Goal: Information Seeking & Learning: Learn about a topic

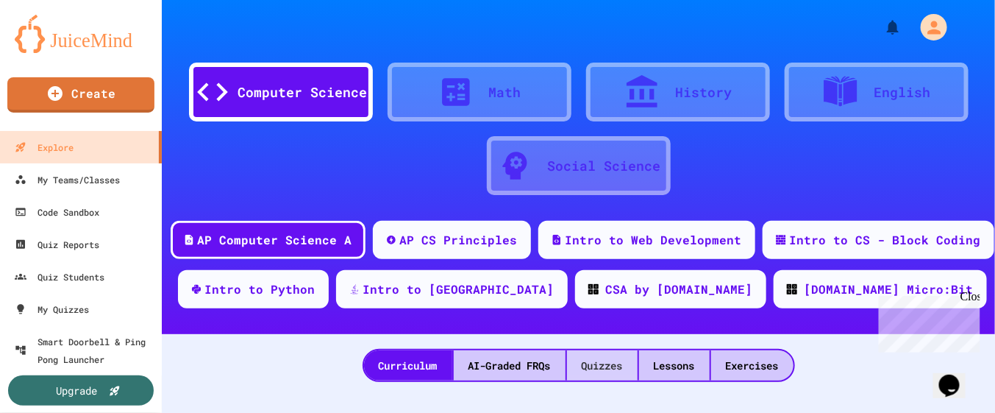
click at [583, 367] on div "Quizzes" at bounding box center [602, 365] width 71 height 30
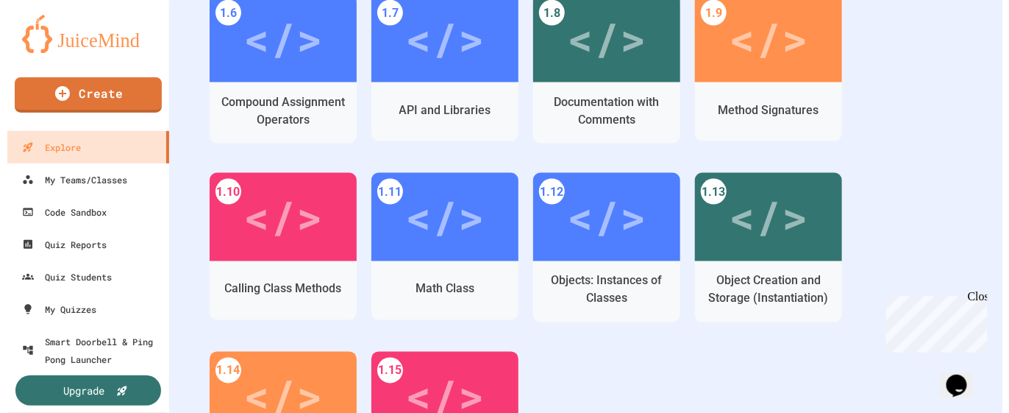
scroll to position [828, 0]
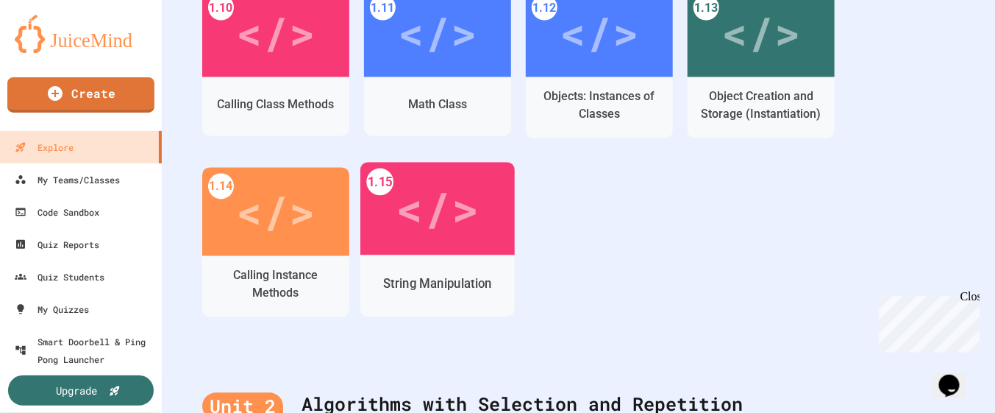
click at [475, 272] on div "String Manipulation" at bounding box center [437, 284] width 154 height 43
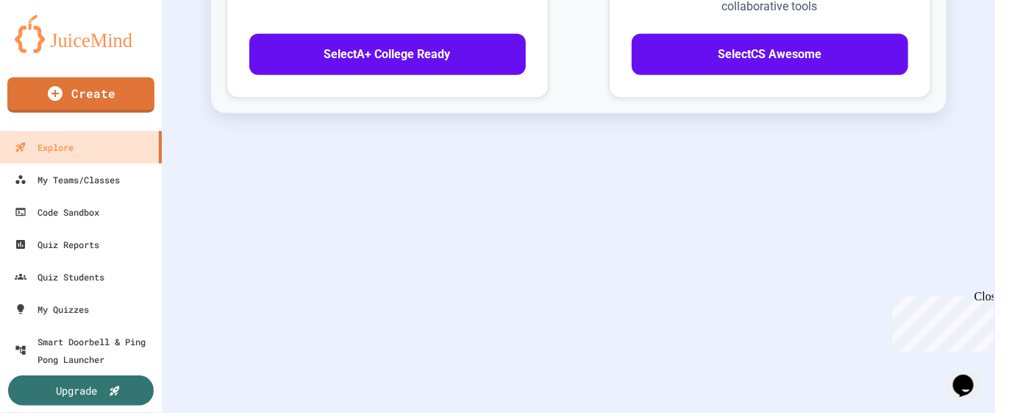
scroll to position [659, 0]
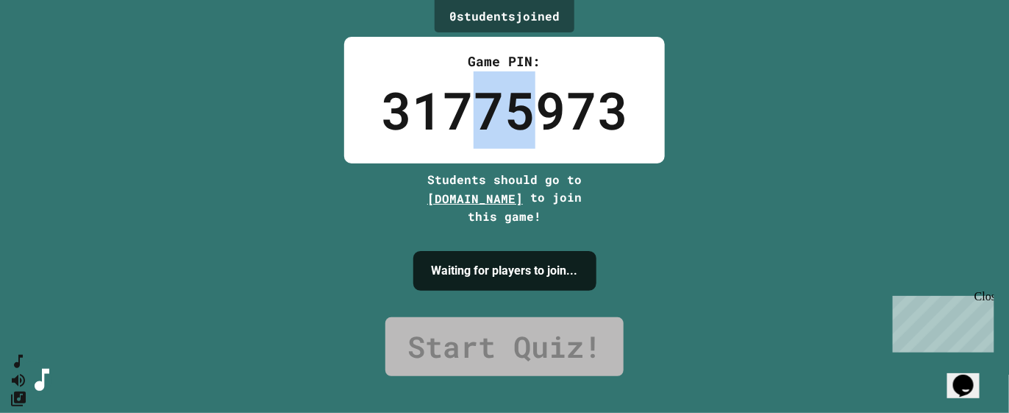
drag, startPoint x: 470, startPoint y: 113, endPoint x: 516, endPoint y: 116, distance: 46.4
click at [516, 116] on div "31775973" at bounding box center [504, 109] width 247 height 77
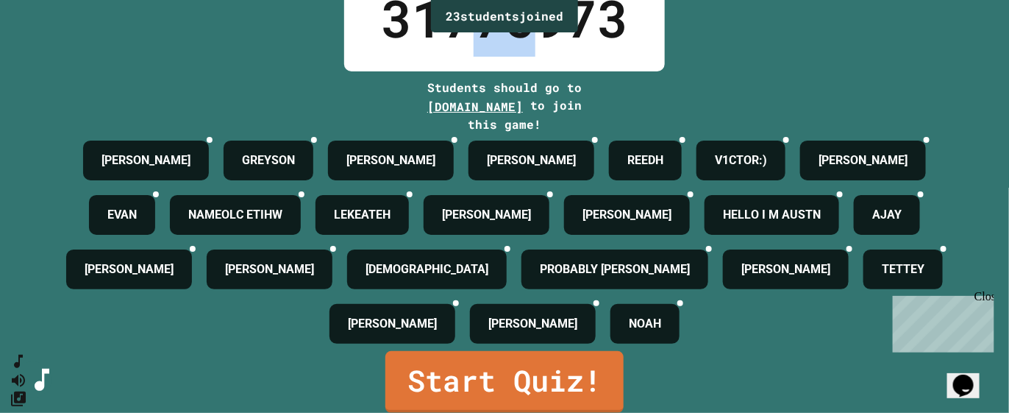
scroll to position [158, 0]
click at [990, 291] on div "Close" at bounding box center [983, 298] width 18 height 18
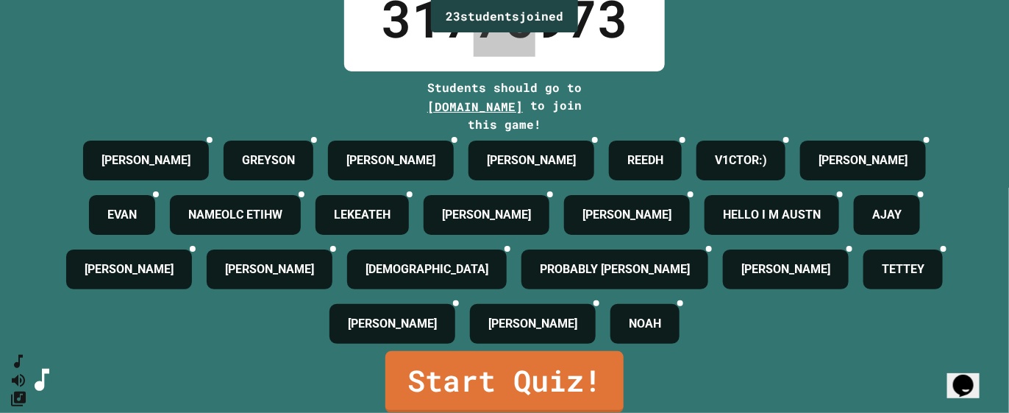
scroll to position [0, 0]
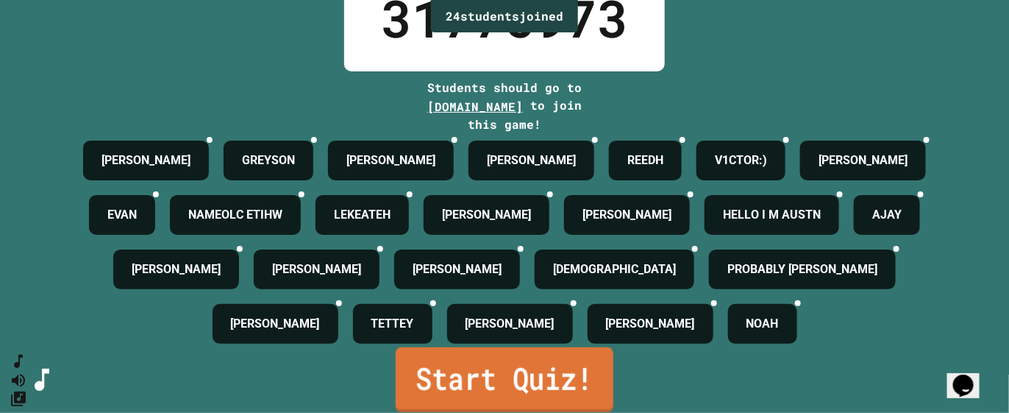
click at [506, 383] on link "Start Quiz!" at bounding box center [505, 379] width 218 height 65
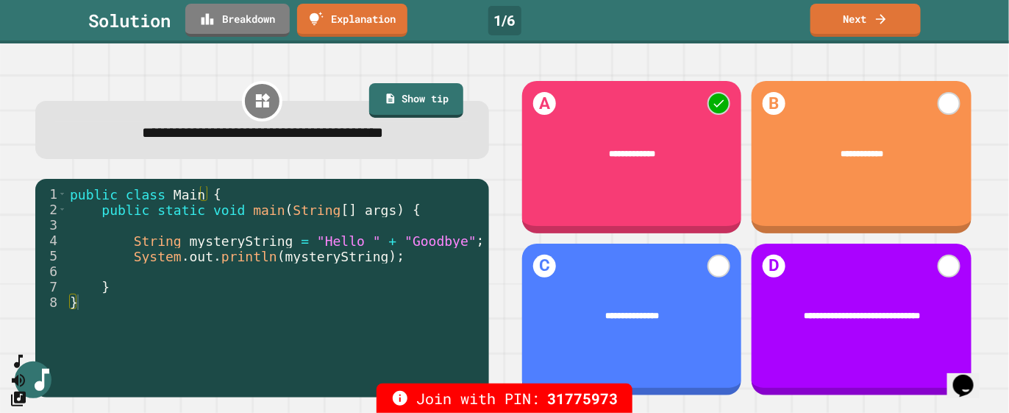
click at [455, 331] on div "public class Main { public static void main ( String [ ] args ) { String myster…" at bounding box center [274, 278] width 415 height 185
click at [884, 15] on icon at bounding box center [881, 19] width 15 height 15
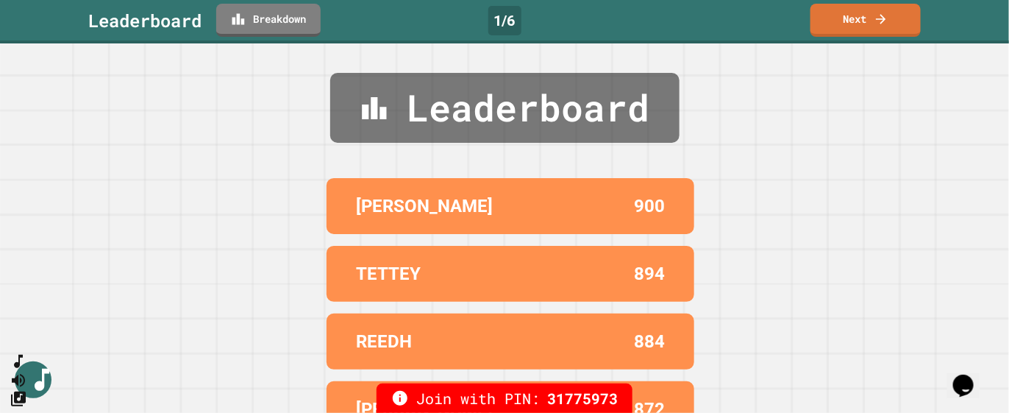
click at [867, 24] on link "Next" at bounding box center [866, 20] width 110 height 33
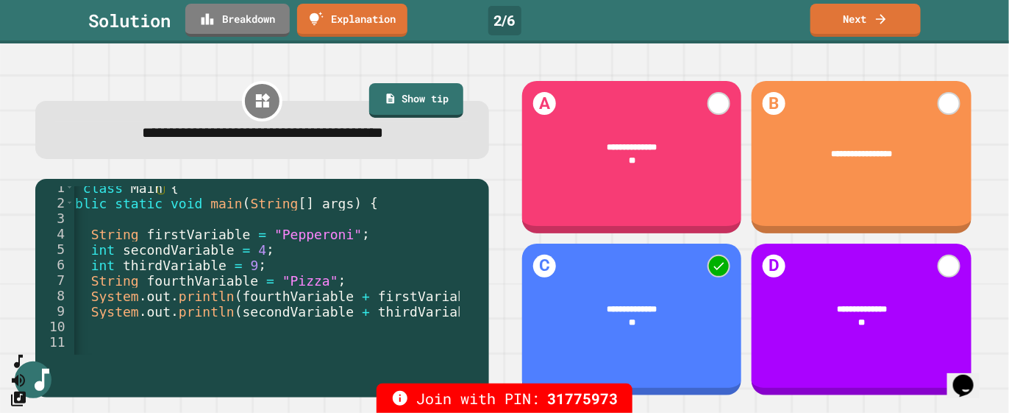
scroll to position [0, 49]
click at [807, 319] on div "**********" at bounding box center [862, 315] width 220 height 61
click at [205, 302] on div "public class Main { public static void main ( String [ ] args ) { String firstV…" at bounding box center [242, 272] width 436 height 185
click at [862, 22] on link "Next" at bounding box center [866, 20] width 110 height 33
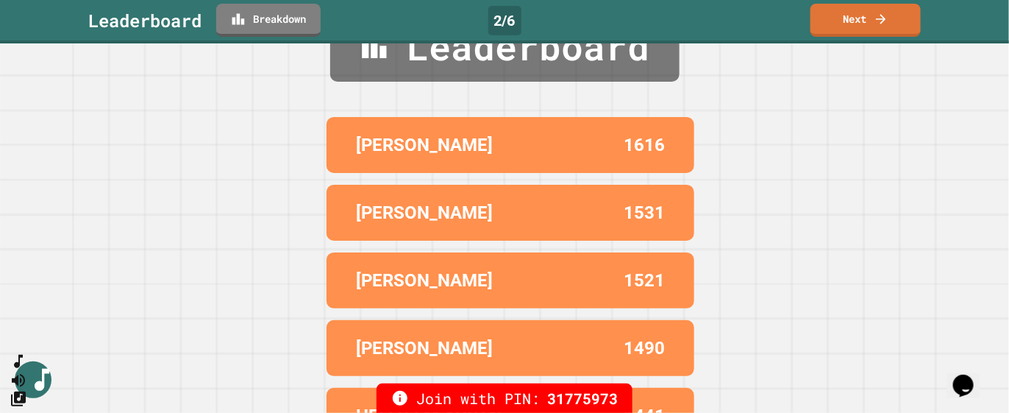
scroll to position [0, 0]
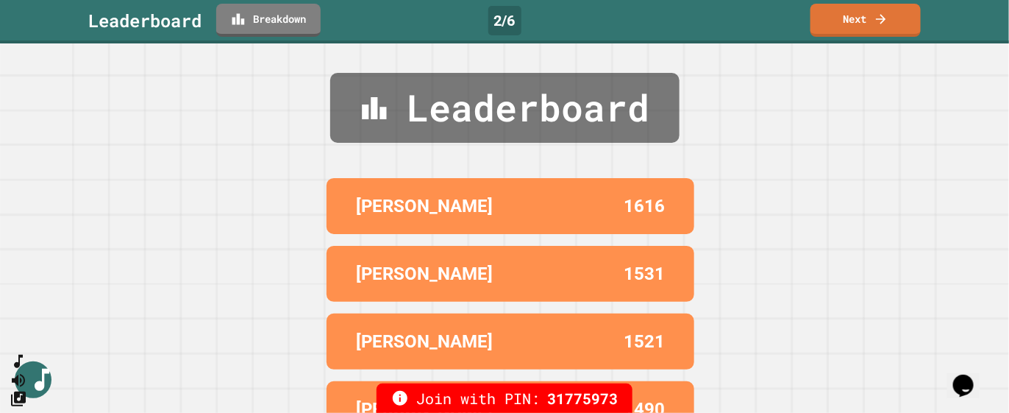
click at [872, 32] on link "Next" at bounding box center [866, 20] width 110 height 33
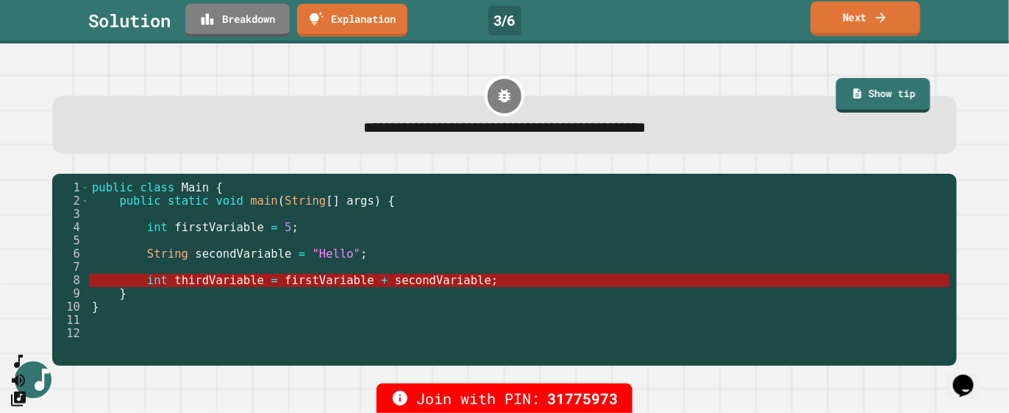
click at [889, 13] on link "Next" at bounding box center [866, 18] width 110 height 35
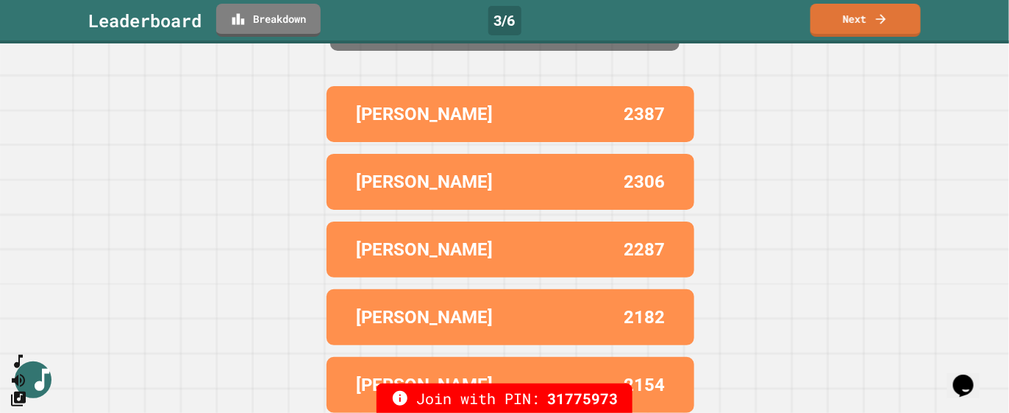
scroll to position [111, 0]
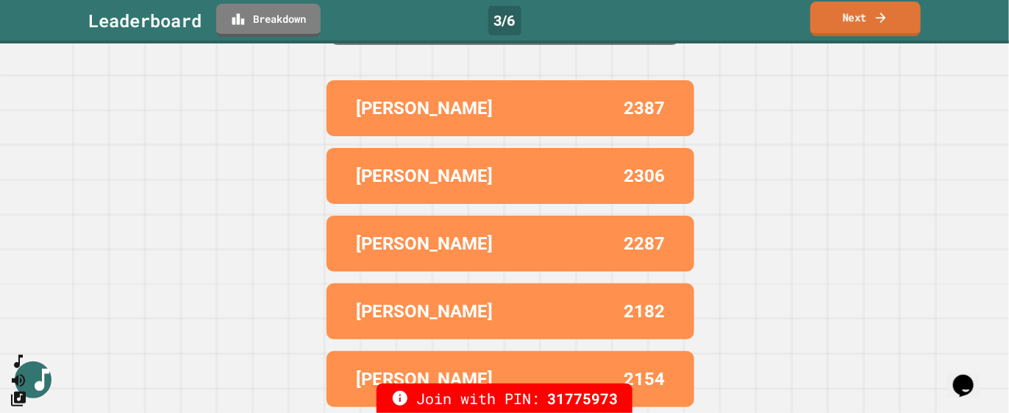
click at [895, 29] on link "Next" at bounding box center [866, 18] width 110 height 35
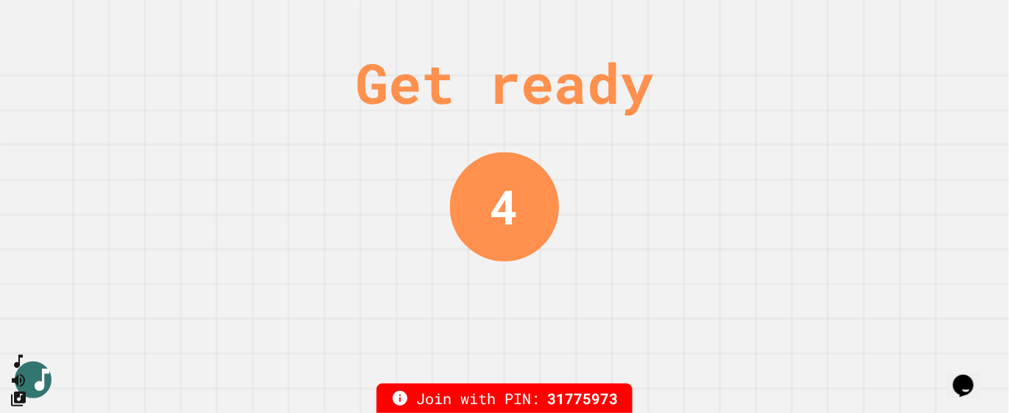
scroll to position [0, 0]
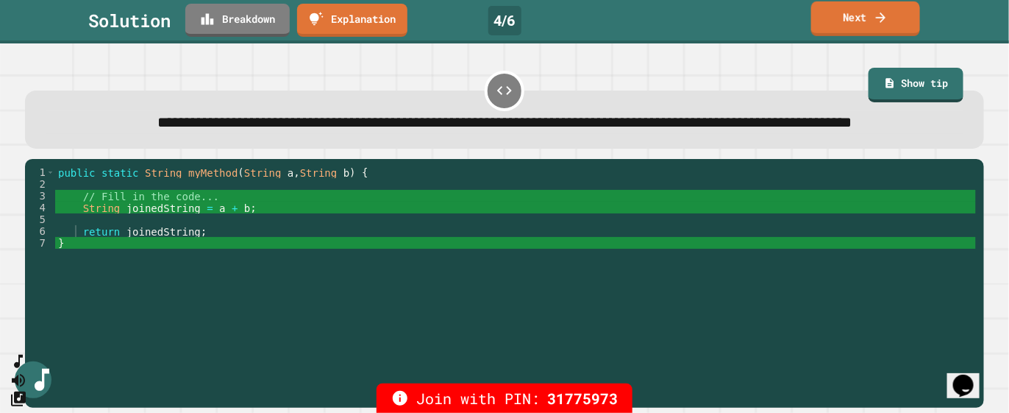
click at [870, 30] on link "Next" at bounding box center [865, 18] width 109 height 35
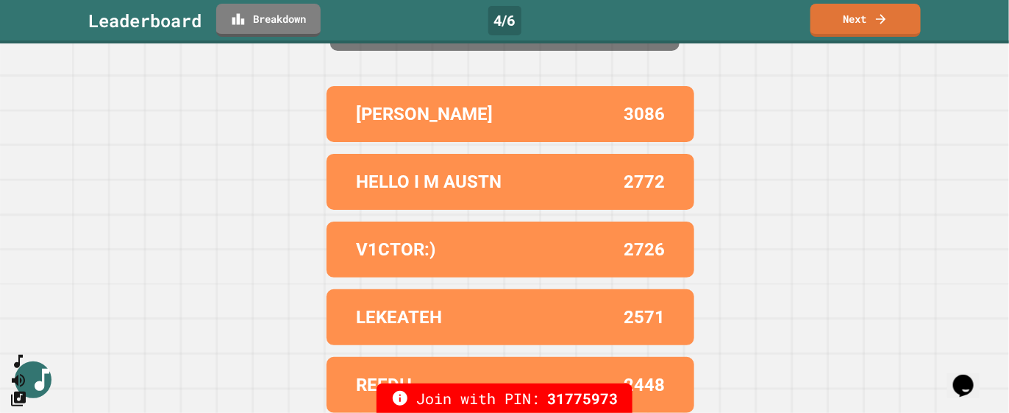
scroll to position [111, 0]
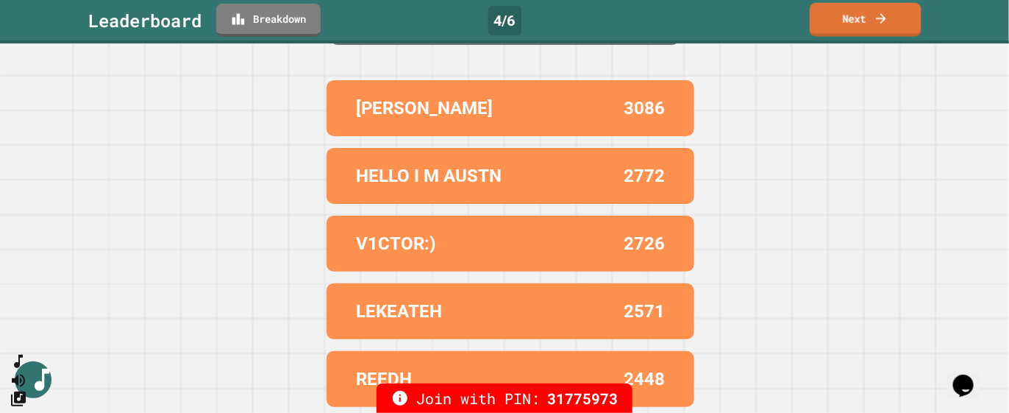
click at [850, 29] on link "Next" at bounding box center [866, 20] width 112 height 34
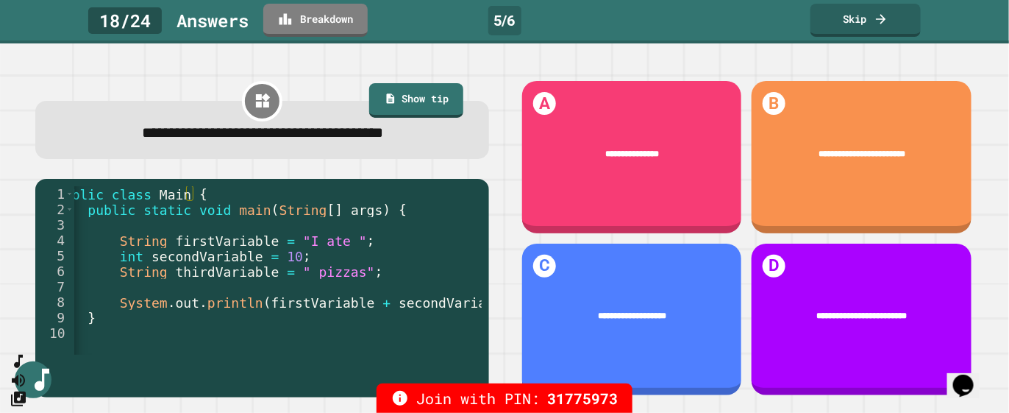
scroll to position [0, 0]
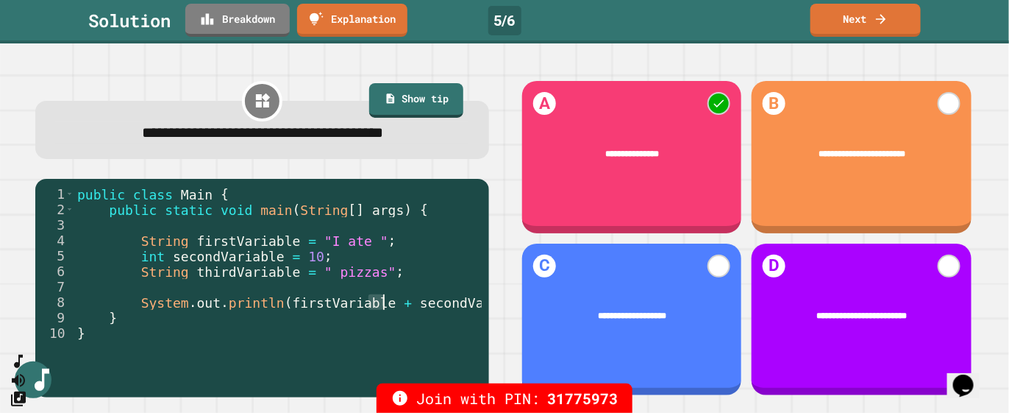
drag, startPoint x: 370, startPoint y: 307, endPoint x: 386, endPoint y: 303, distance: 16.6
click at [386, 303] on div "public class Main { public static void main ( String [ ] args ) { String firstV…" at bounding box center [350, 278] width 552 height 185
drag, startPoint x: 137, startPoint y: 259, endPoint x: 355, endPoint y: 259, distance: 218.5
click at [355, 259] on div "public class Main { public static void main ( String [ ] args ) { String firstV…" at bounding box center [350, 278] width 552 height 185
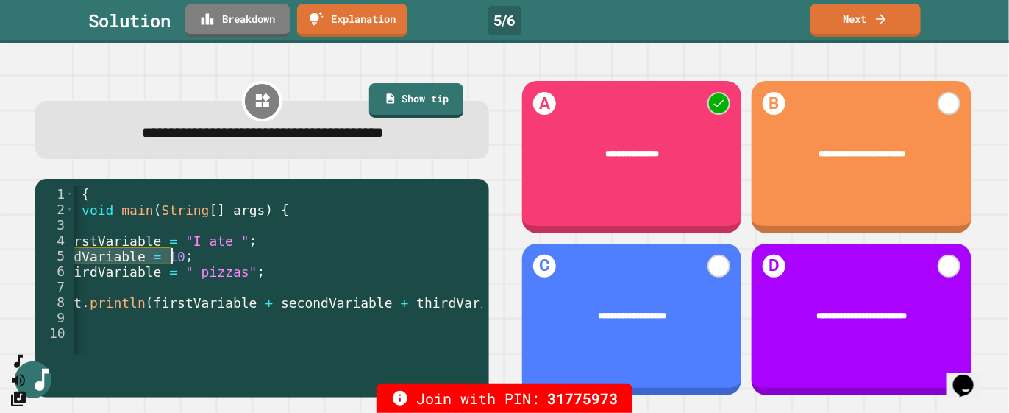
scroll to position [0, 157]
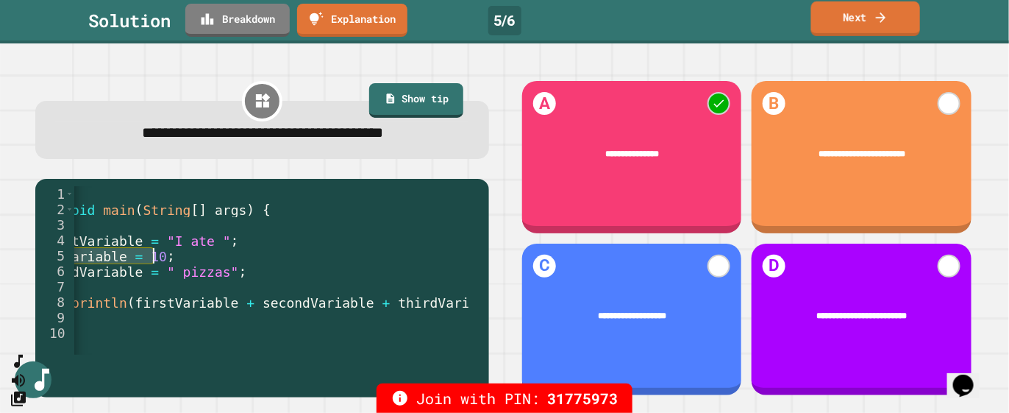
click at [900, 13] on link "Next" at bounding box center [865, 18] width 109 height 35
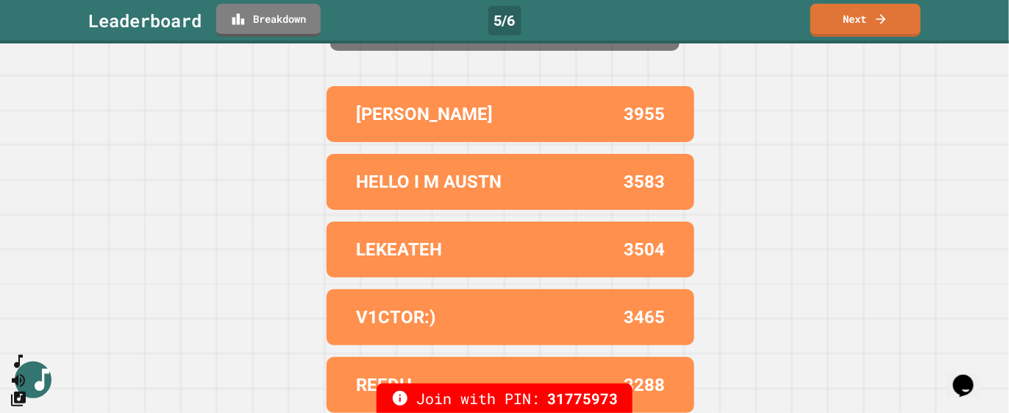
scroll to position [111, 0]
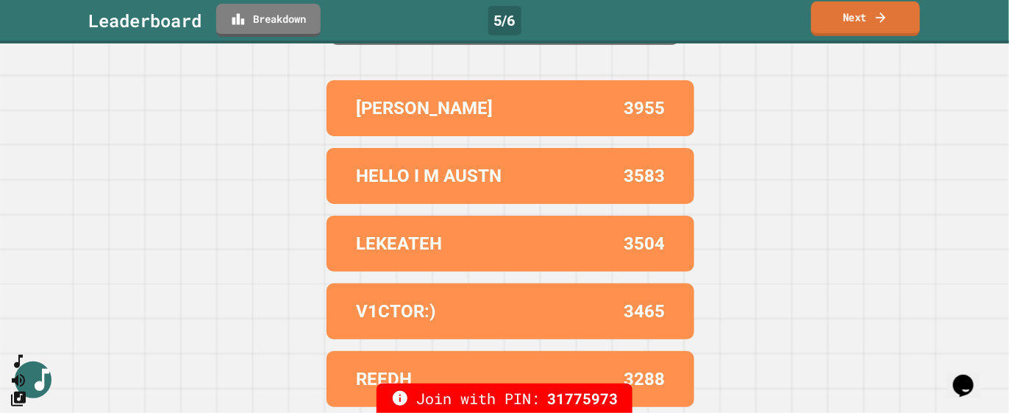
click at [857, 25] on link "Next" at bounding box center [865, 18] width 109 height 35
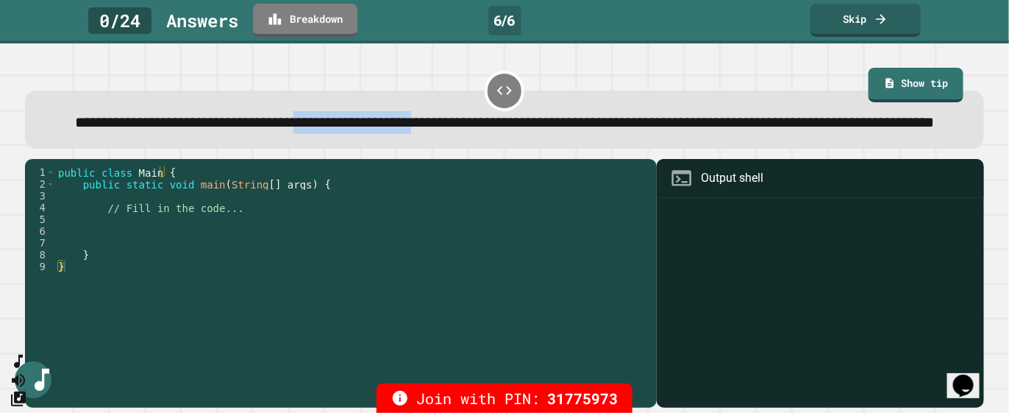
drag, startPoint x: 409, startPoint y: 124, endPoint x: 589, endPoint y: 124, distance: 180.2
click at [589, 124] on span "**********" at bounding box center [505, 122] width 859 height 15
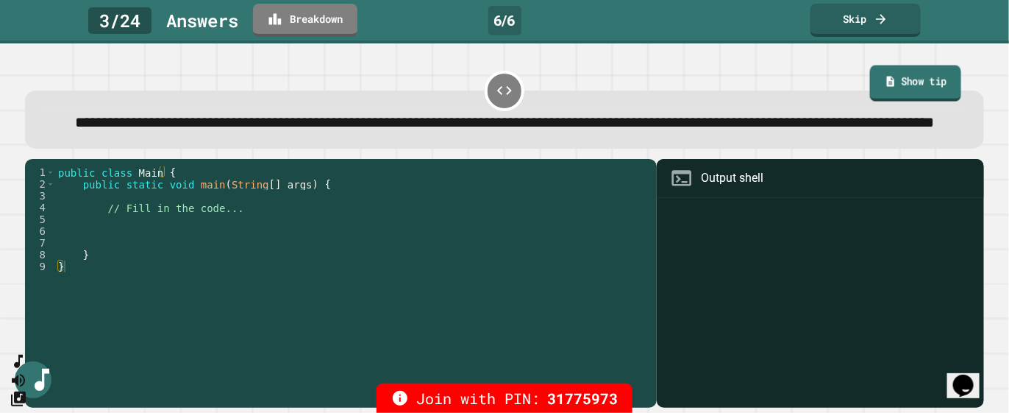
click at [884, 77] on link "Show tip" at bounding box center [916, 83] width 92 height 36
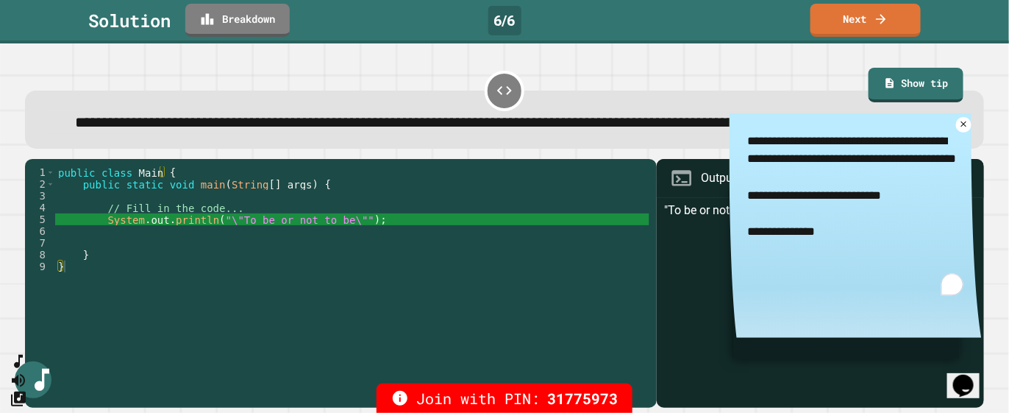
drag, startPoint x: 887, startPoint y: 240, endPoint x: 814, endPoint y: 236, distance: 72.9
click at [814, 236] on textarea "**********" at bounding box center [856, 213] width 252 height 200
click at [896, 18] on link "Next" at bounding box center [866, 18] width 112 height 35
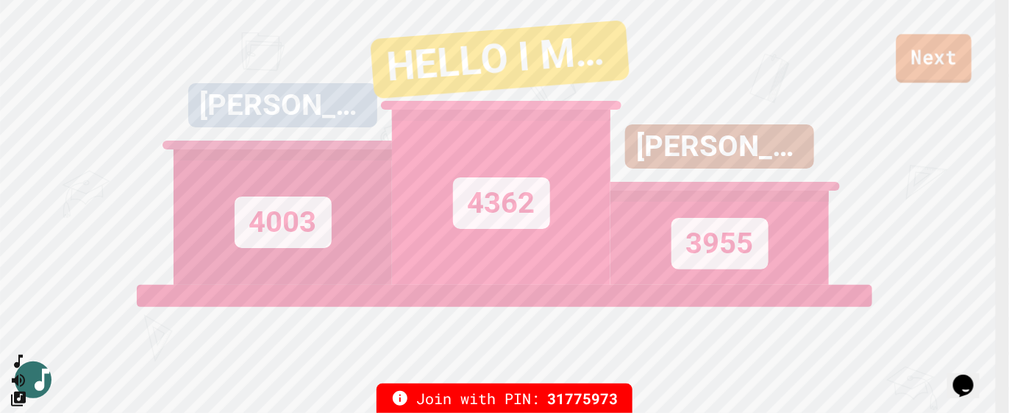
click at [941, 76] on link "Next" at bounding box center [935, 58] width 76 height 49
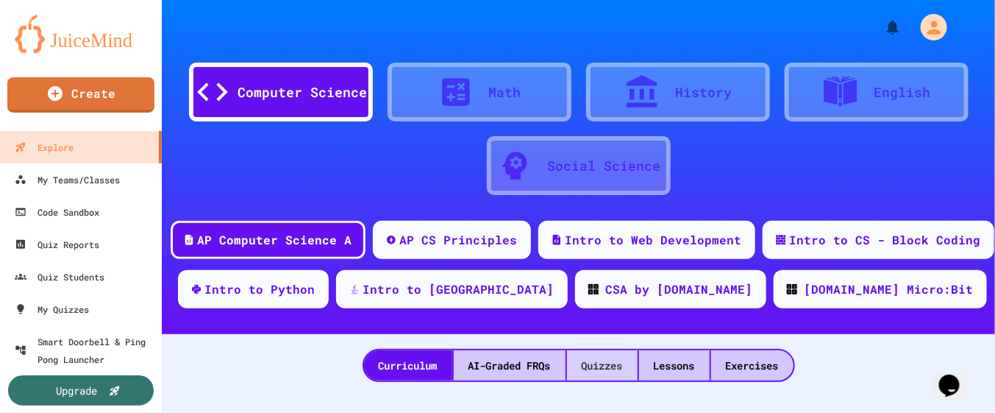
click at [586, 359] on div "Quizzes" at bounding box center [602, 365] width 71 height 30
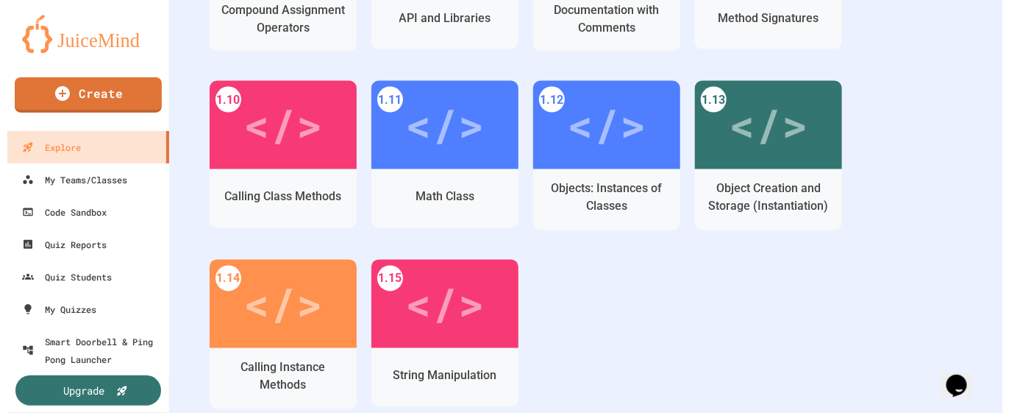
scroll to position [828, 0]
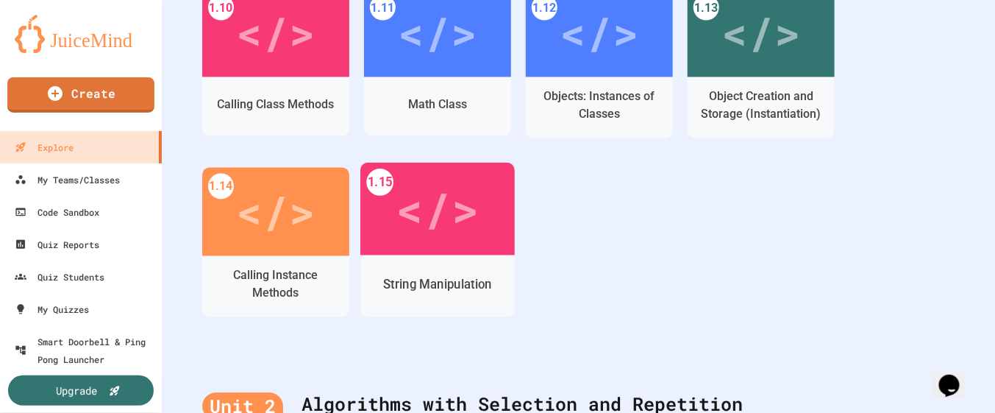
click at [454, 278] on div "String Manipulation" at bounding box center [437, 284] width 109 height 18
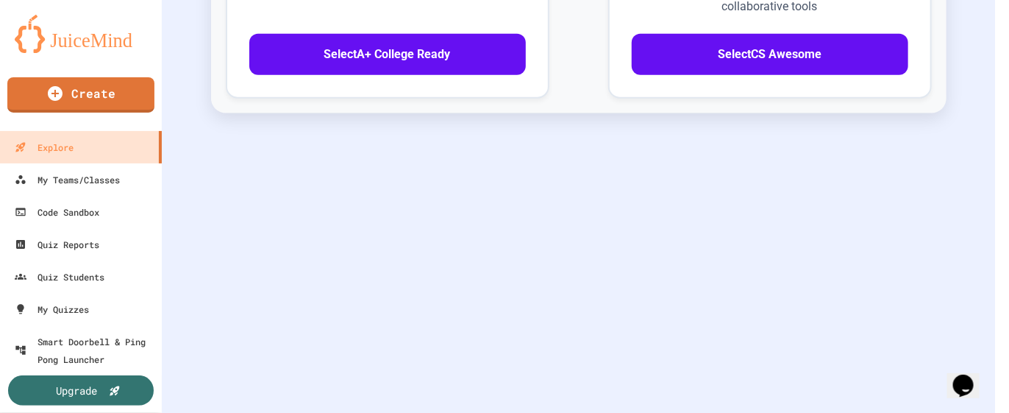
scroll to position [659, 0]
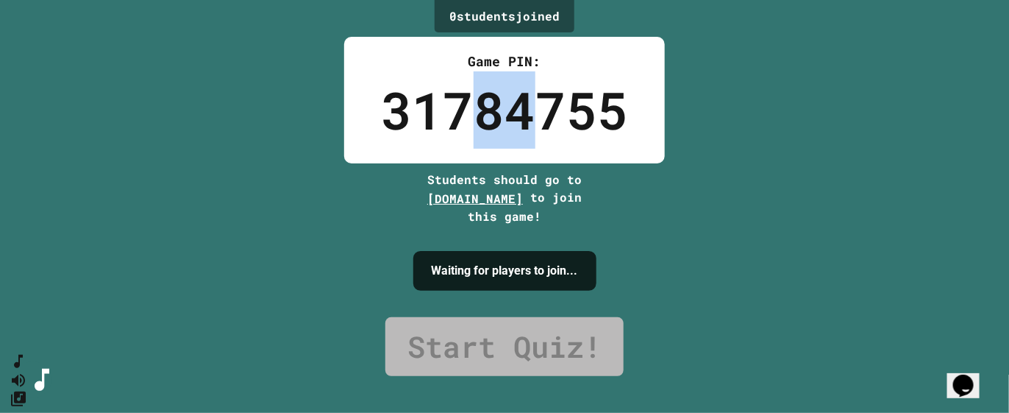
drag, startPoint x: 473, startPoint y: 124, endPoint x: 529, endPoint y: 125, distance: 55.9
click at [529, 125] on div "31784755" at bounding box center [504, 109] width 247 height 77
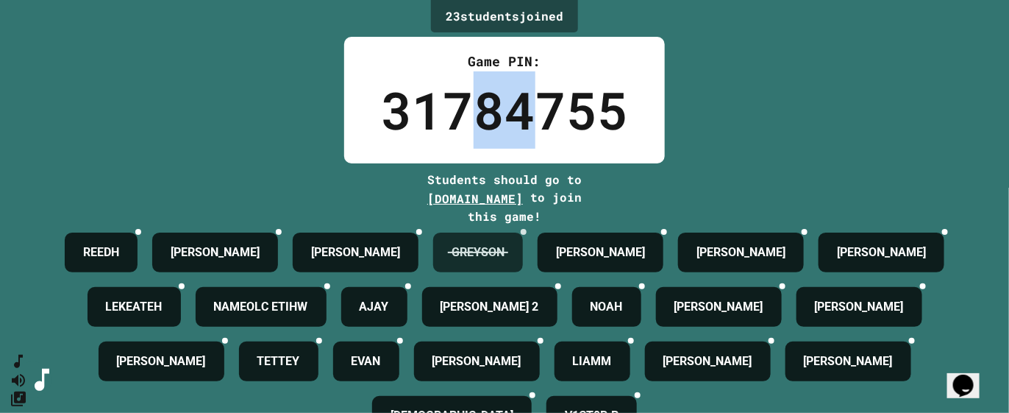
scroll to position [92, 0]
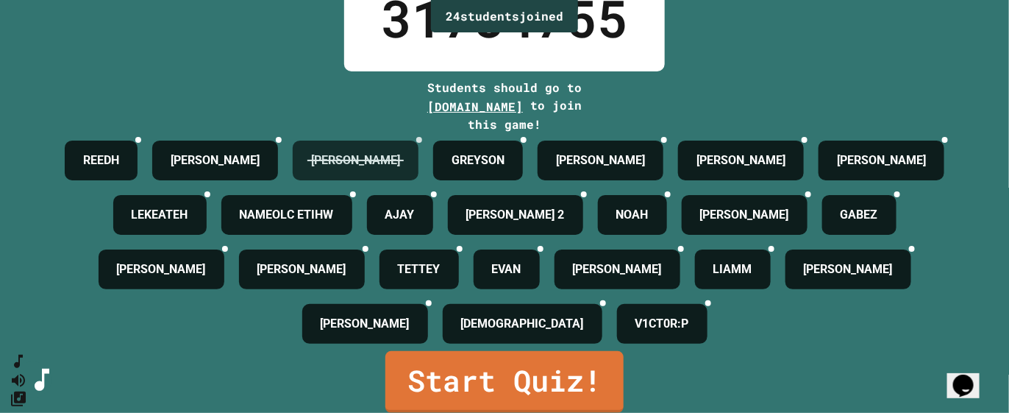
click at [411, 167] on div "[PERSON_NAME]" at bounding box center [356, 161] width 126 height 40
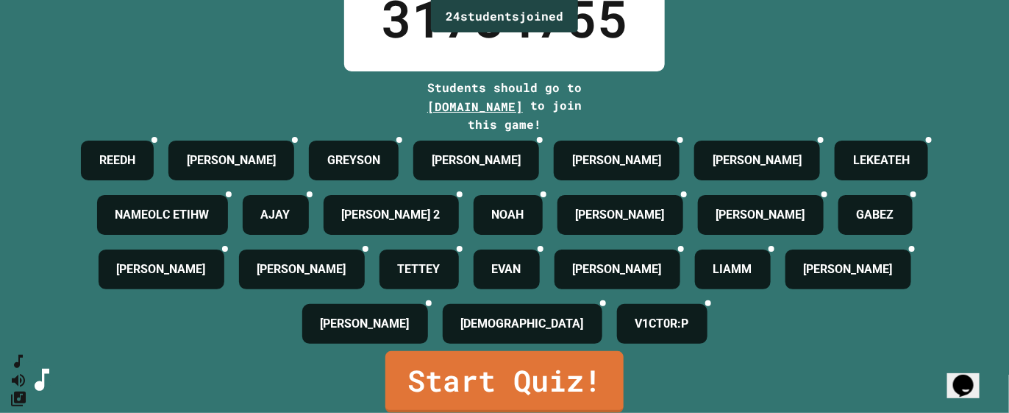
scroll to position [158, 0]
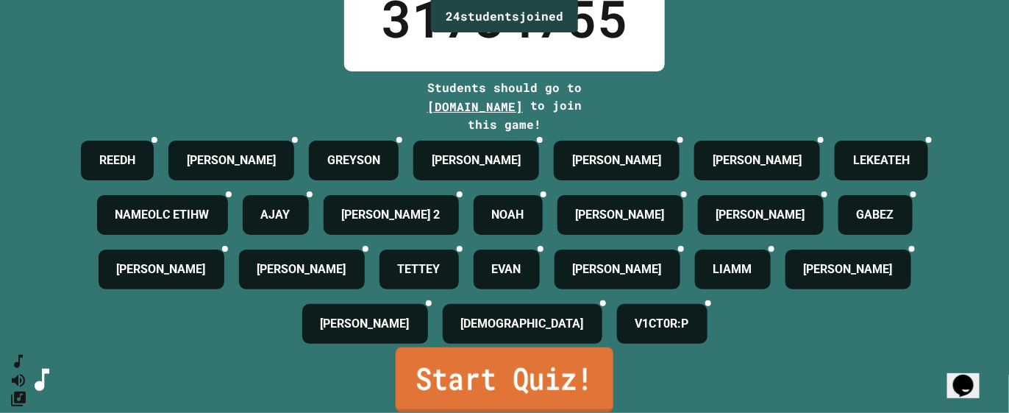
click at [436, 356] on link "Start Quiz!" at bounding box center [505, 379] width 218 height 65
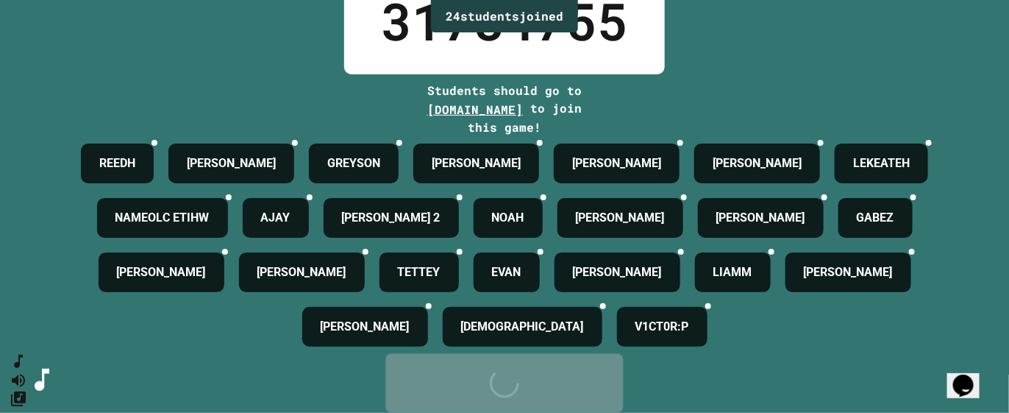
scroll to position [0, 0]
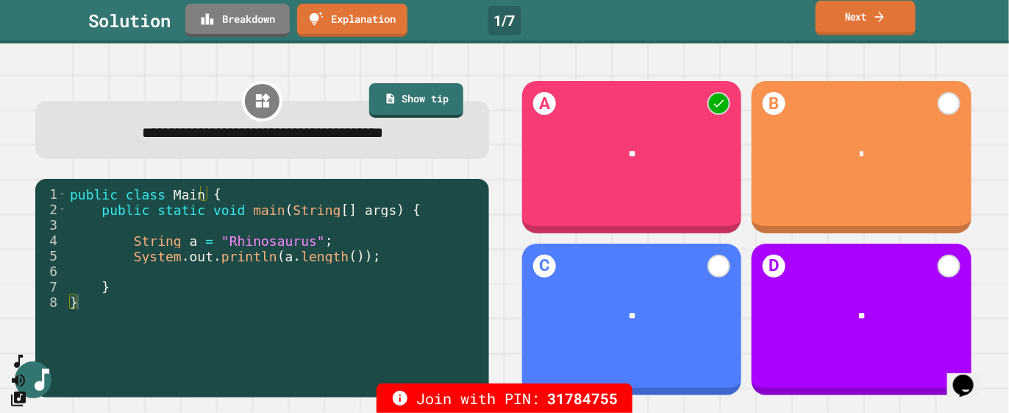
click at [867, 28] on link "Next" at bounding box center [866, 18] width 100 height 35
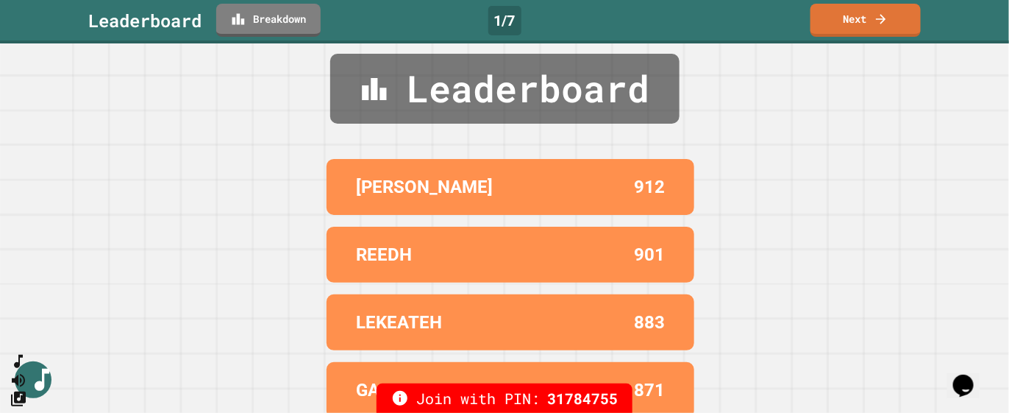
scroll to position [111, 0]
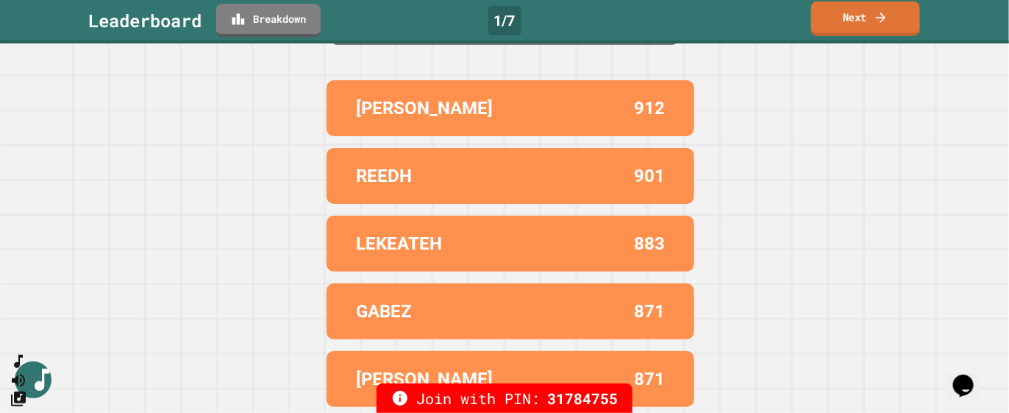
click at [870, 16] on link "Next" at bounding box center [865, 18] width 109 height 35
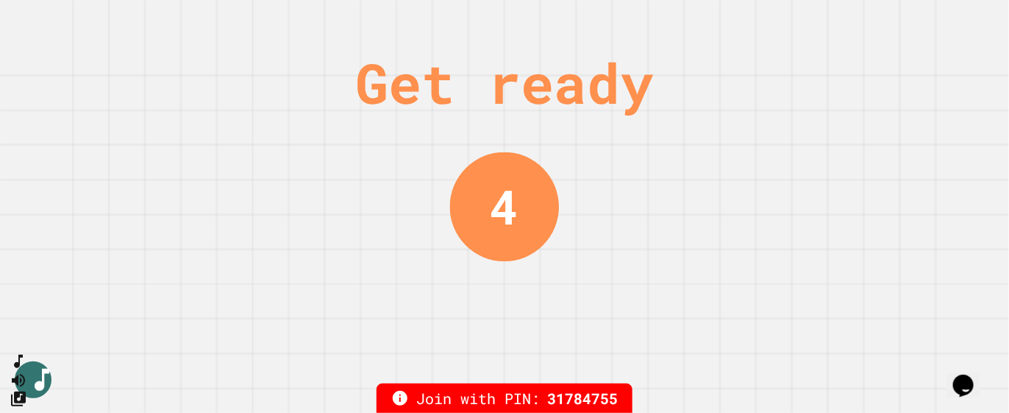
scroll to position [0, 0]
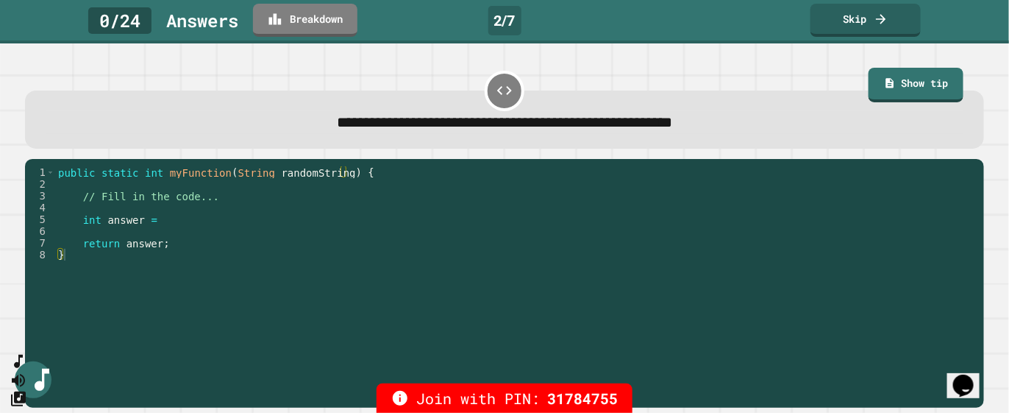
click at [317, 176] on div "public static int myFunction ( String randomString ) { // Fill in the code... i…" at bounding box center [515, 272] width 921 height 212
click at [317, 177] on div "public static int myFunction ( String randomString ) { // Fill in the code... i…" at bounding box center [515, 272] width 921 height 212
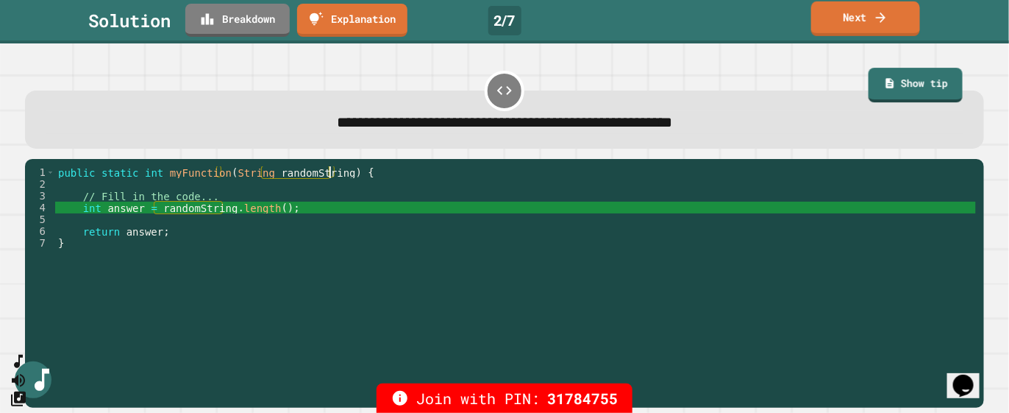
click at [875, 29] on link "Next" at bounding box center [865, 18] width 109 height 35
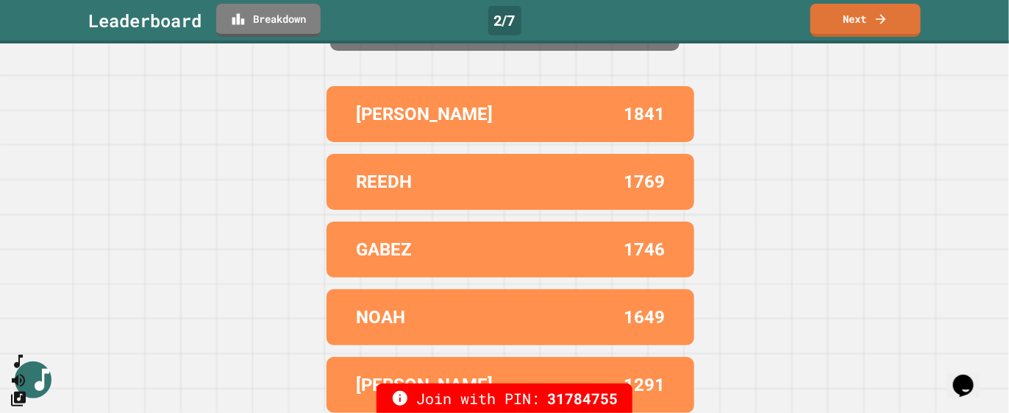
scroll to position [111, 0]
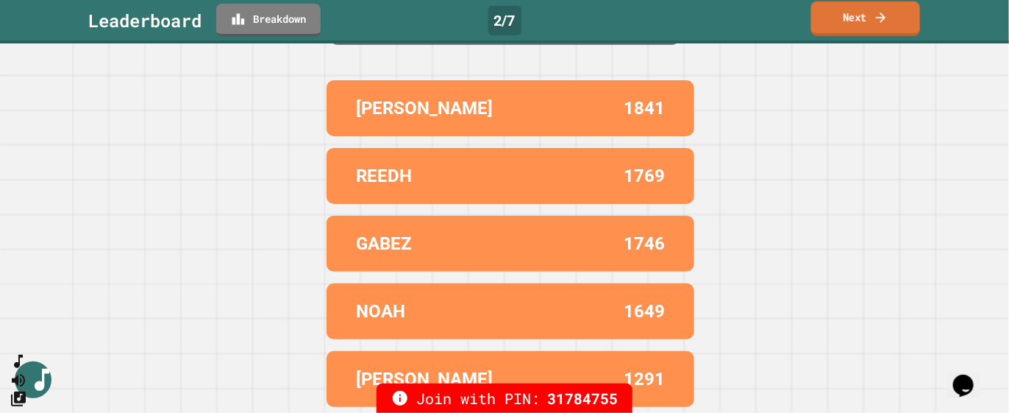
click at [861, 23] on link "Next" at bounding box center [865, 18] width 109 height 35
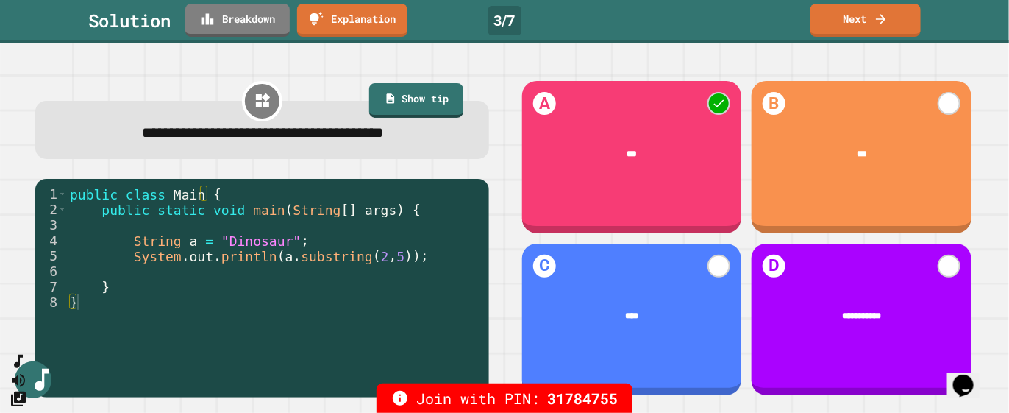
click at [884, 24] on icon at bounding box center [881, 19] width 15 height 15
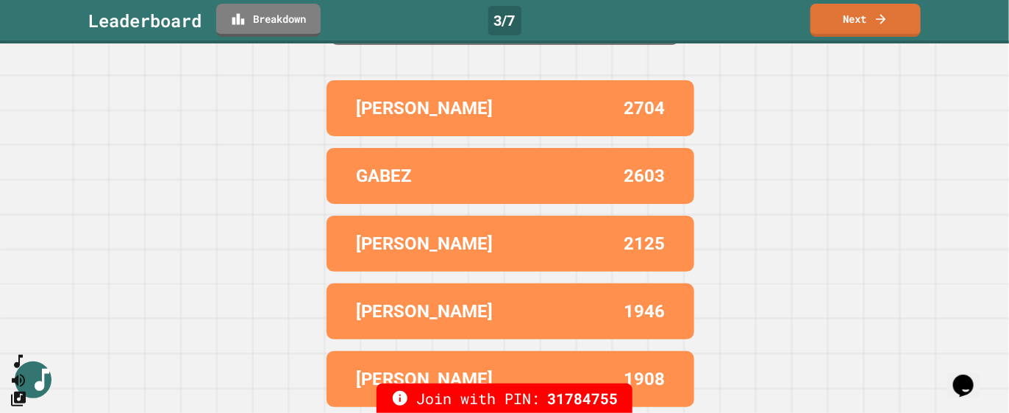
scroll to position [111, 0]
click at [889, 15] on icon at bounding box center [881, 19] width 15 height 15
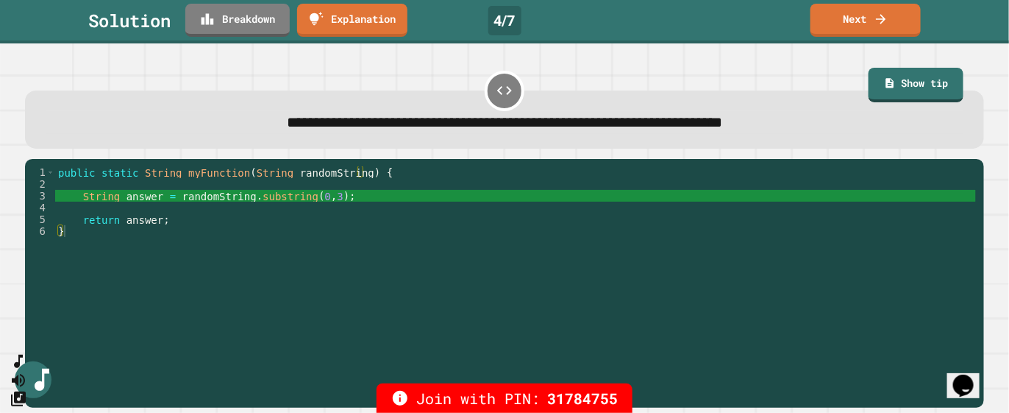
click at [862, 25] on link "Next" at bounding box center [866, 20] width 110 height 33
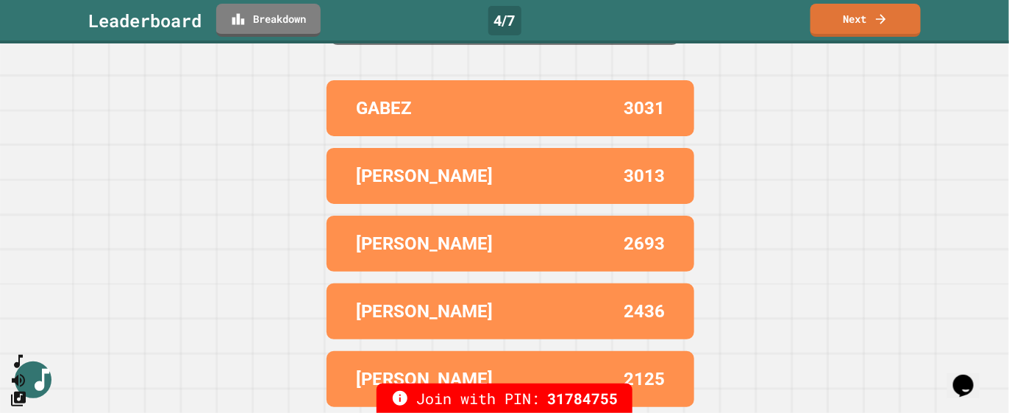
scroll to position [109, 0]
click at [861, 20] on link "Next" at bounding box center [866, 20] width 110 height 33
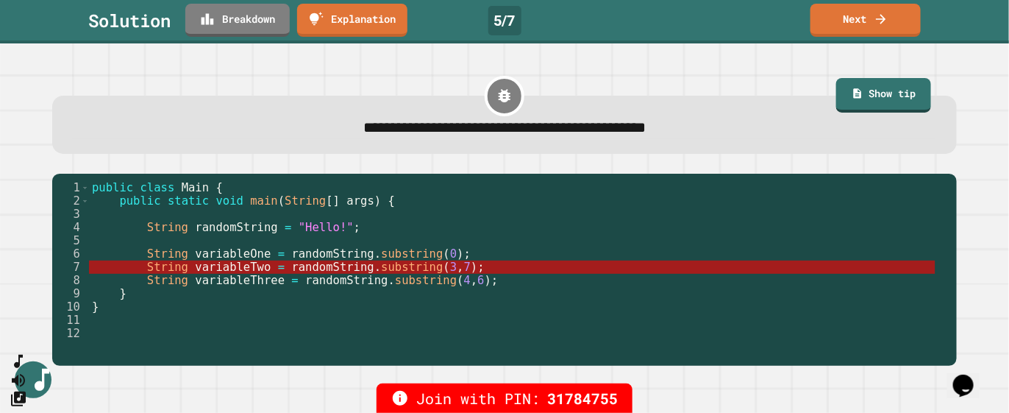
click at [884, 10] on link "Next" at bounding box center [866, 20] width 110 height 33
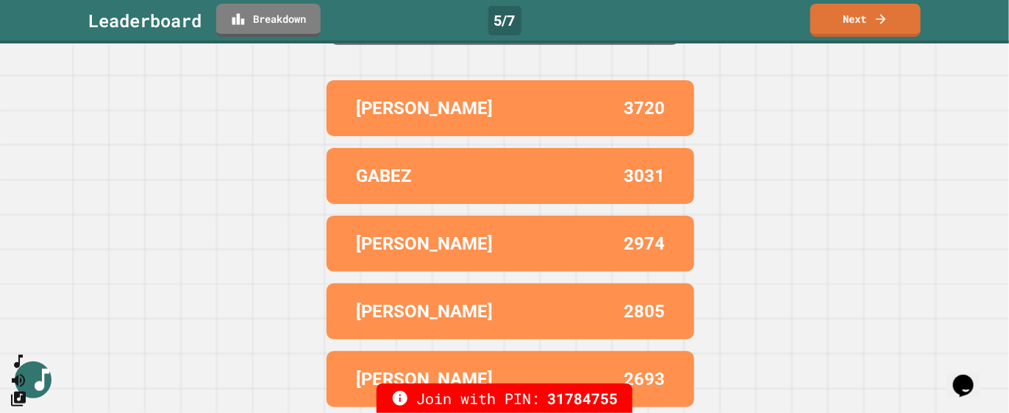
scroll to position [111, 0]
click at [853, 12] on link "Next" at bounding box center [866, 20] width 110 height 33
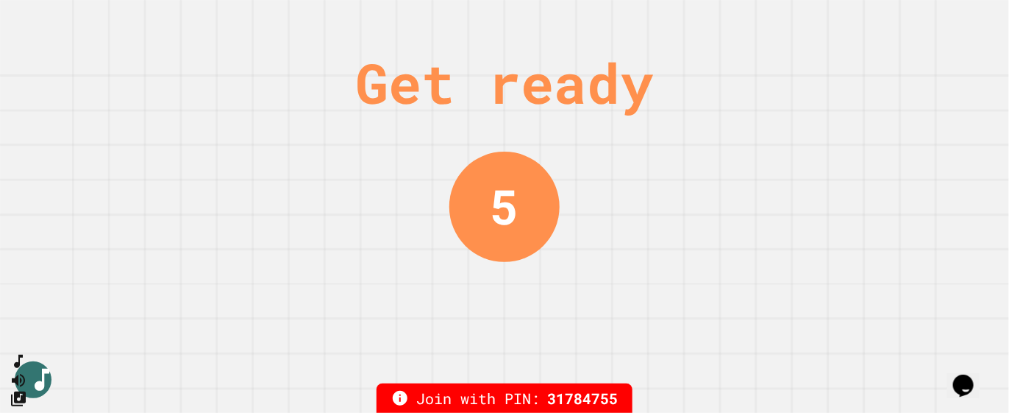
scroll to position [0, 0]
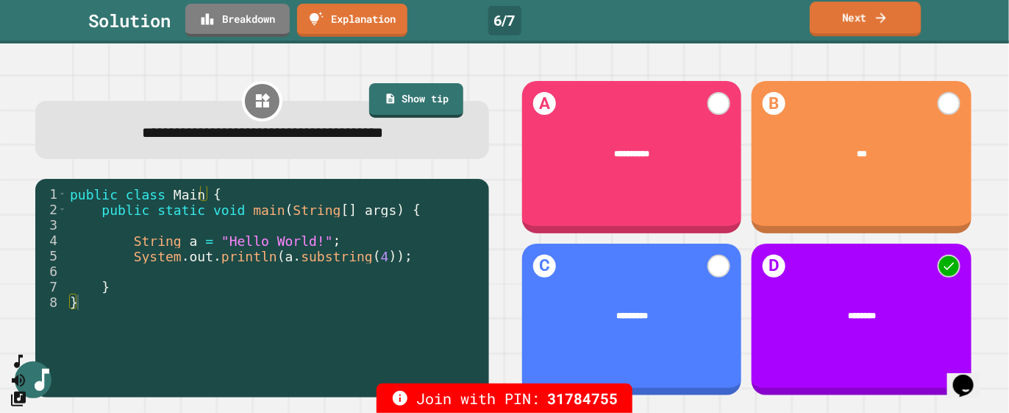
drag, startPoint x: 852, startPoint y: 25, endPoint x: 858, endPoint y: 32, distance: 8.9
click at [853, 27] on link "Next" at bounding box center [865, 18] width 111 height 35
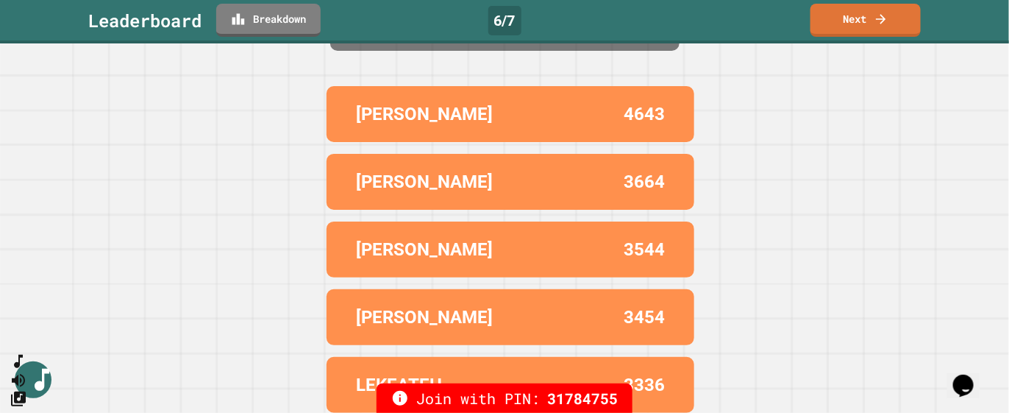
scroll to position [111, 0]
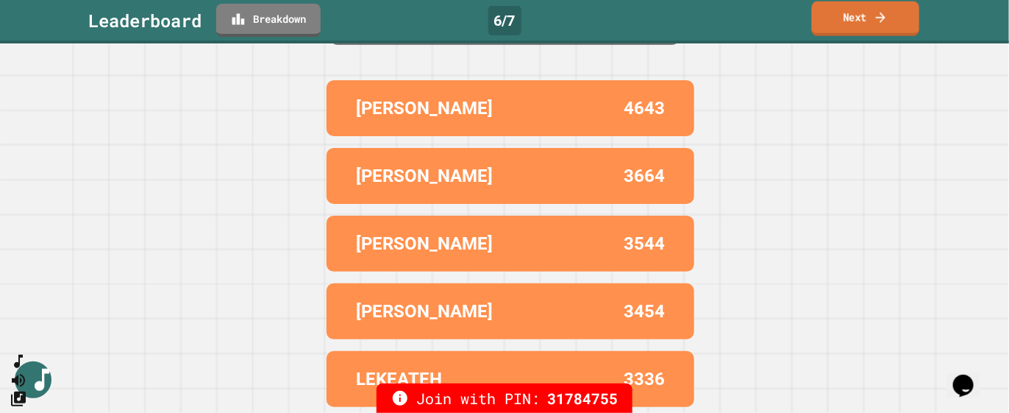
click at [873, 29] on link "Next" at bounding box center [866, 18] width 108 height 35
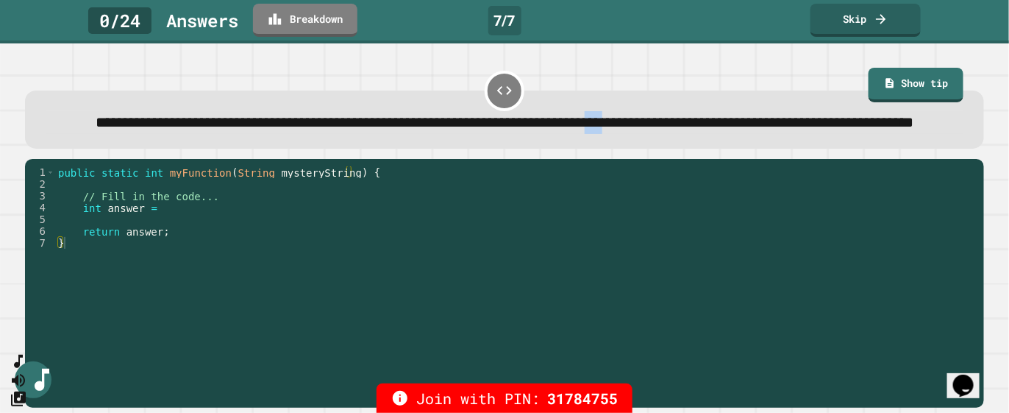
drag, startPoint x: 804, startPoint y: 126, endPoint x: 828, endPoint y: 121, distance: 24.7
click at [828, 121] on span "**********" at bounding box center [505, 122] width 818 height 15
click at [928, 85] on link "Show tip" at bounding box center [916, 83] width 90 height 36
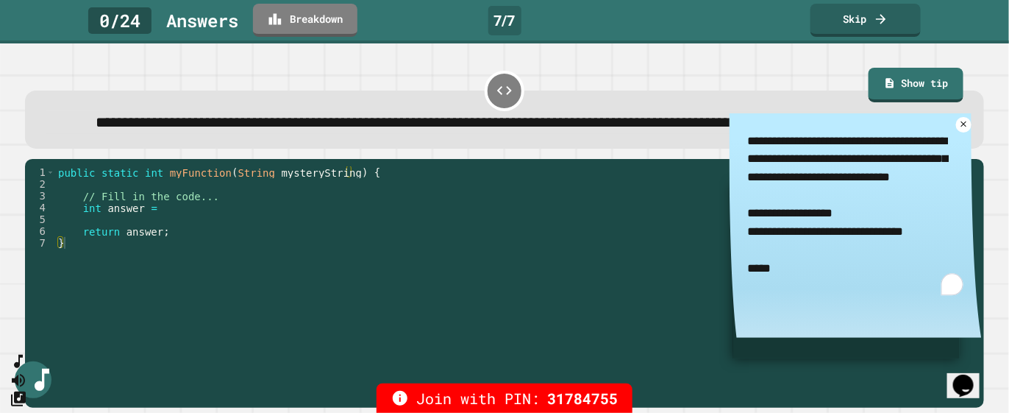
drag, startPoint x: 747, startPoint y: 166, endPoint x: 814, endPoint y: 161, distance: 67.1
click at [814, 161] on textarea "**********" at bounding box center [856, 213] width 252 height 200
click at [566, 129] on span "**********" at bounding box center [505, 122] width 818 height 15
drag, startPoint x: 524, startPoint y: 124, endPoint x: 684, endPoint y: 118, distance: 160.5
click at [684, 118] on span "**********" at bounding box center [505, 122] width 818 height 15
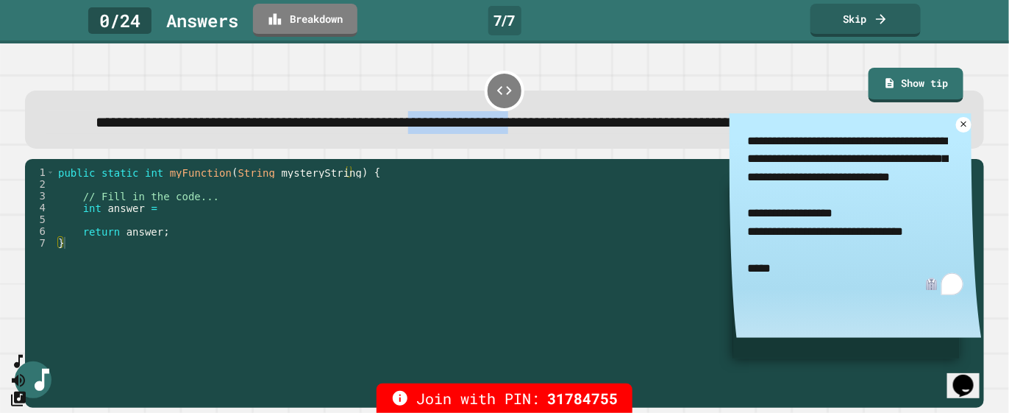
drag, startPoint x: 684, startPoint y: 118, endPoint x: 661, endPoint y: 124, distance: 24.3
click at [683, 118] on span "**********" at bounding box center [505, 122] width 818 height 15
click at [649, 125] on span "**********" at bounding box center [505, 122] width 818 height 15
drag, startPoint x: 664, startPoint y: 123, endPoint x: 522, endPoint y: 114, distance: 143.0
click at [522, 115] on span "**********" at bounding box center [505, 122] width 818 height 15
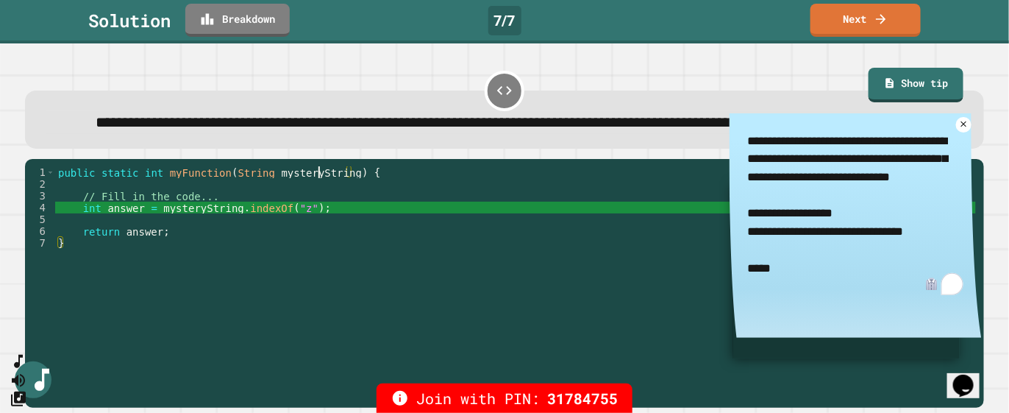
click at [316, 198] on div "public static int myFunction ( String mysteryString ) { // Fill in the code... …" at bounding box center [515, 260] width 921 height 188
click at [318, 194] on div "public static int myFunction ( String mysteryString ) { // Fill in the code... …" at bounding box center [515, 260] width 921 height 188
click at [320, 202] on div "public static int myFunction ( String mysteryString ) { // Fill in the code... …" at bounding box center [515, 260] width 921 height 188
click at [319, 201] on div "public static int myFunction ( String mysteryString ) { // Fill in the code... …" at bounding box center [515, 260] width 921 height 188
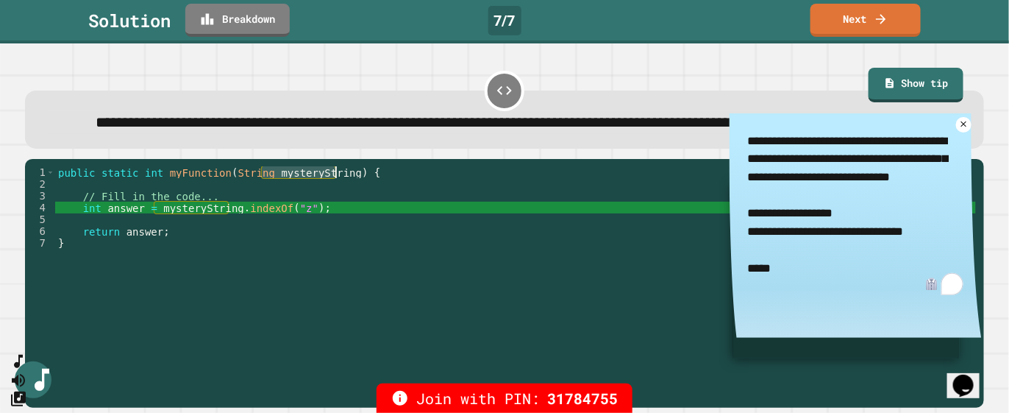
click at [319, 201] on div "public static int myFunction ( String mysteryString ) { // Fill in the code... …" at bounding box center [515, 260] width 921 height 188
click at [958, 130] on icon at bounding box center [964, 124] width 12 height 12
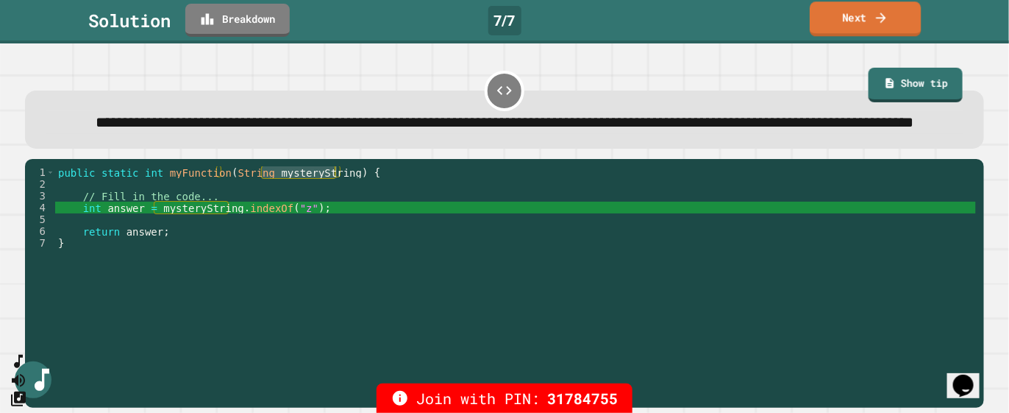
click at [889, 21] on link "Next" at bounding box center [865, 18] width 111 height 35
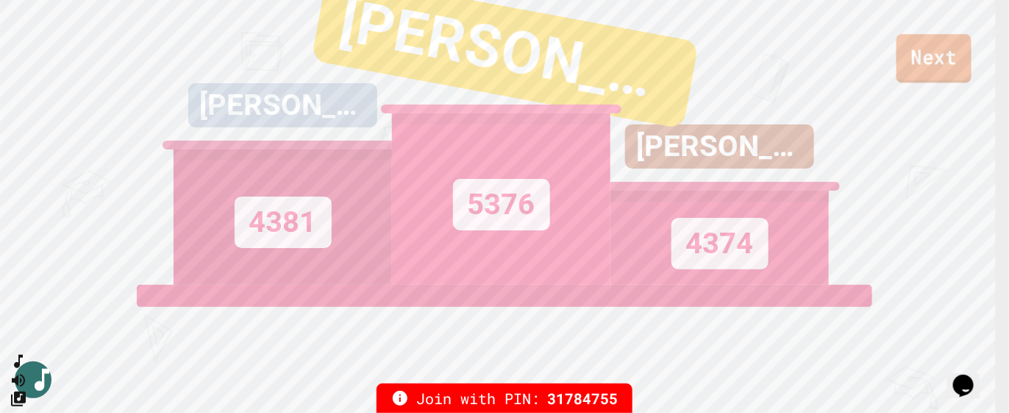
click at [937, 54] on link "Next" at bounding box center [934, 58] width 75 height 49
